Goal: Navigation & Orientation: Understand site structure

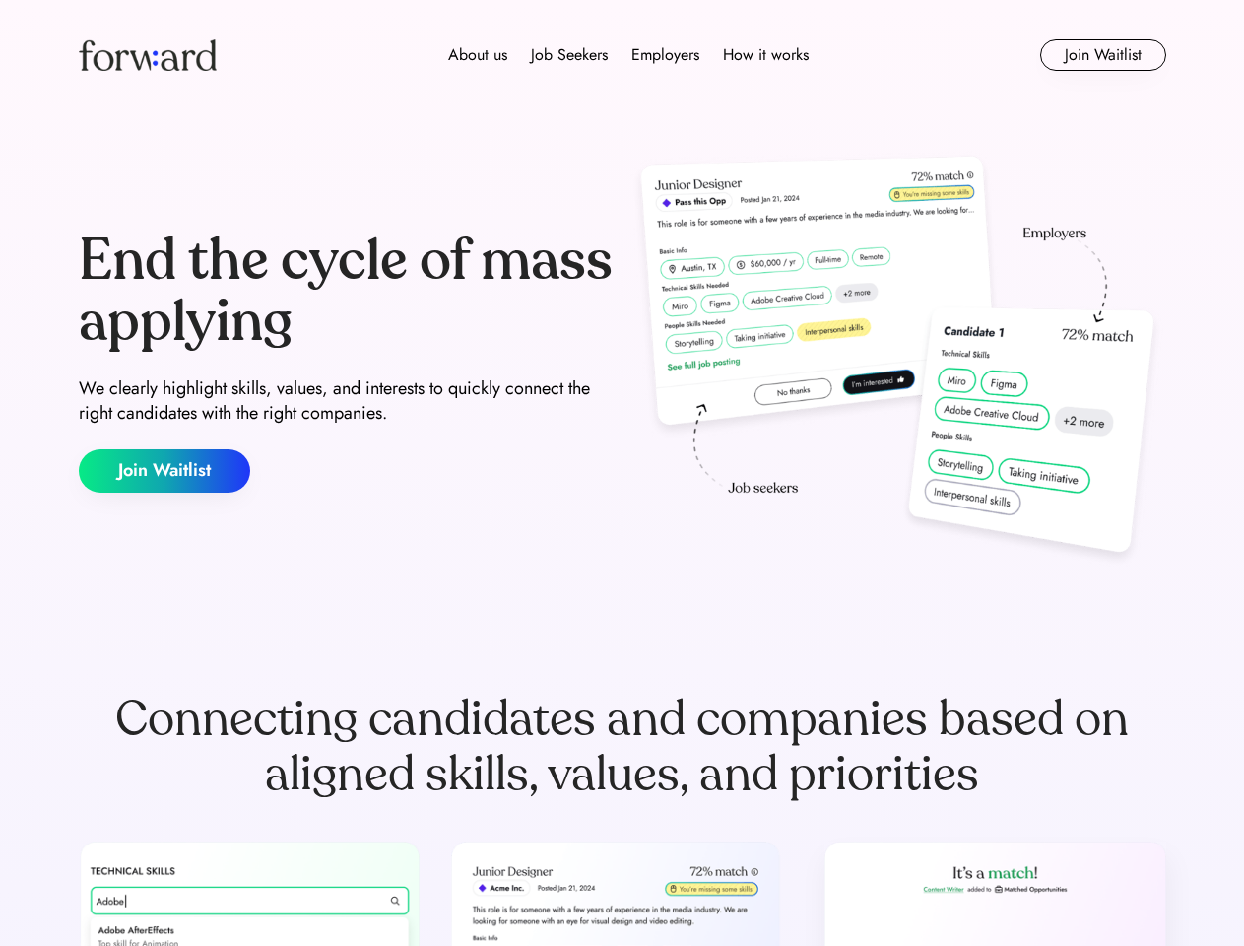
click at [622, 473] on div "End the cycle of mass applying We clearly highlight skills, values, and interes…" at bounding box center [622, 362] width 1087 height 424
click at [622, 55] on div "About us Job Seekers Employers How it works" at bounding box center [628, 55] width 776 height 24
click at [148, 55] on img at bounding box center [148, 55] width 138 height 32
click at [628, 55] on div "About us Job Seekers Employers How it works" at bounding box center [628, 55] width 776 height 24
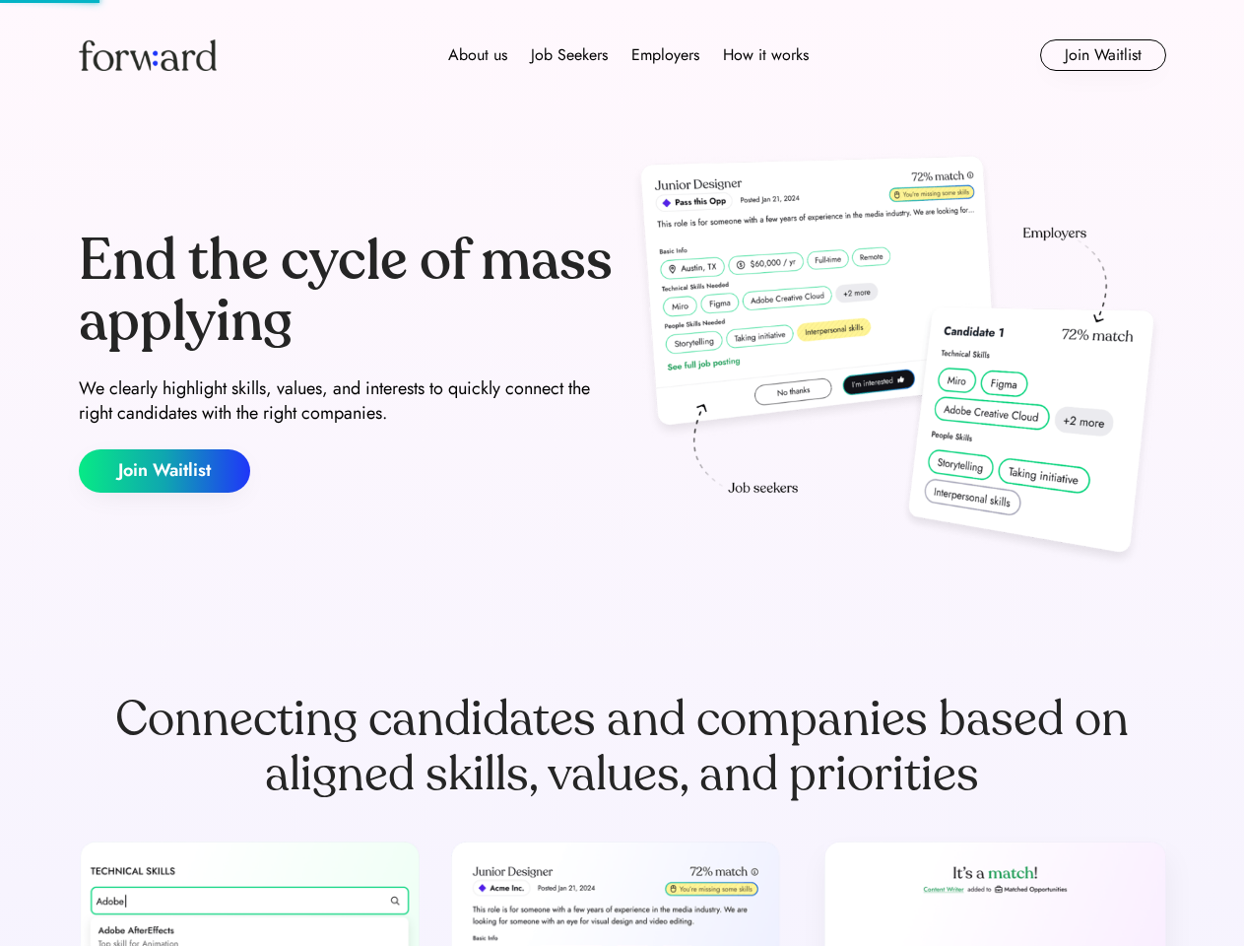
click at [478, 55] on div "About us" at bounding box center [477, 55] width 59 height 24
click at [569, 55] on div "Job Seekers" at bounding box center [569, 55] width 77 height 24
click at [665, 55] on div "Employers" at bounding box center [665, 55] width 68 height 24
click at [764, 55] on div "How it works" at bounding box center [766, 55] width 86 height 24
click at [1102, 55] on button "Join Waitlist" at bounding box center [1103, 55] width 126 height 32
